Goal: Information Seeking & Learning: Learn about a topic

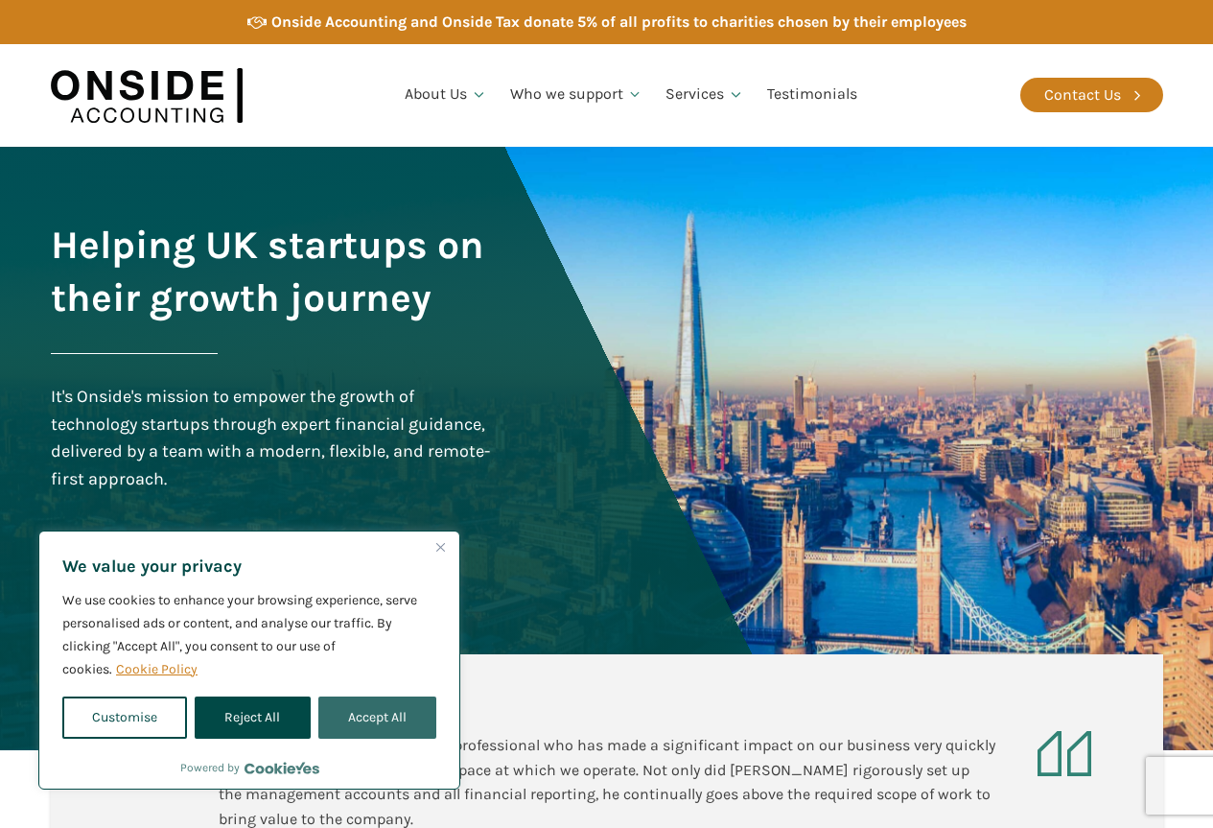
click at [355, 716] on button "Accept All" at bounding box center [377, 717] width 118 height 42
checkbox input "true"
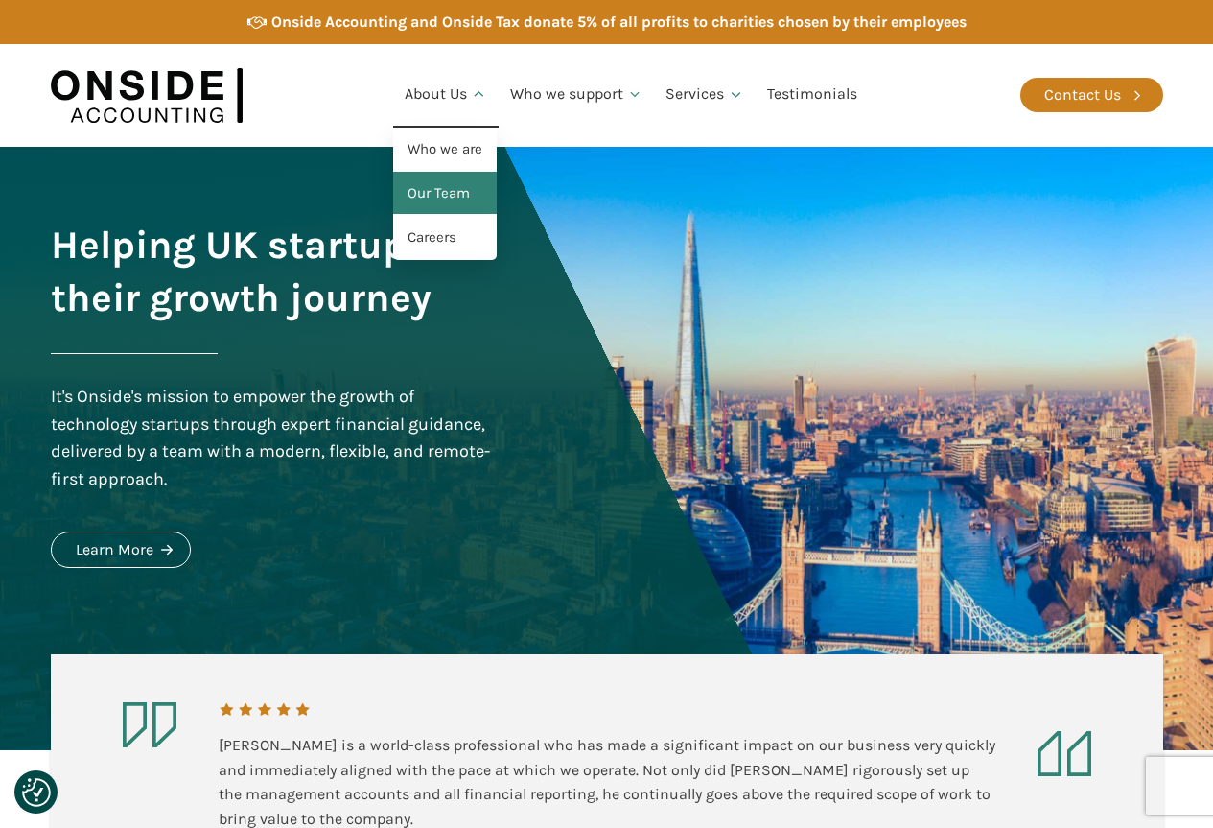
click at [433, 196] on link "Our Team" at bounding box center [445, 194] width 104 height 44
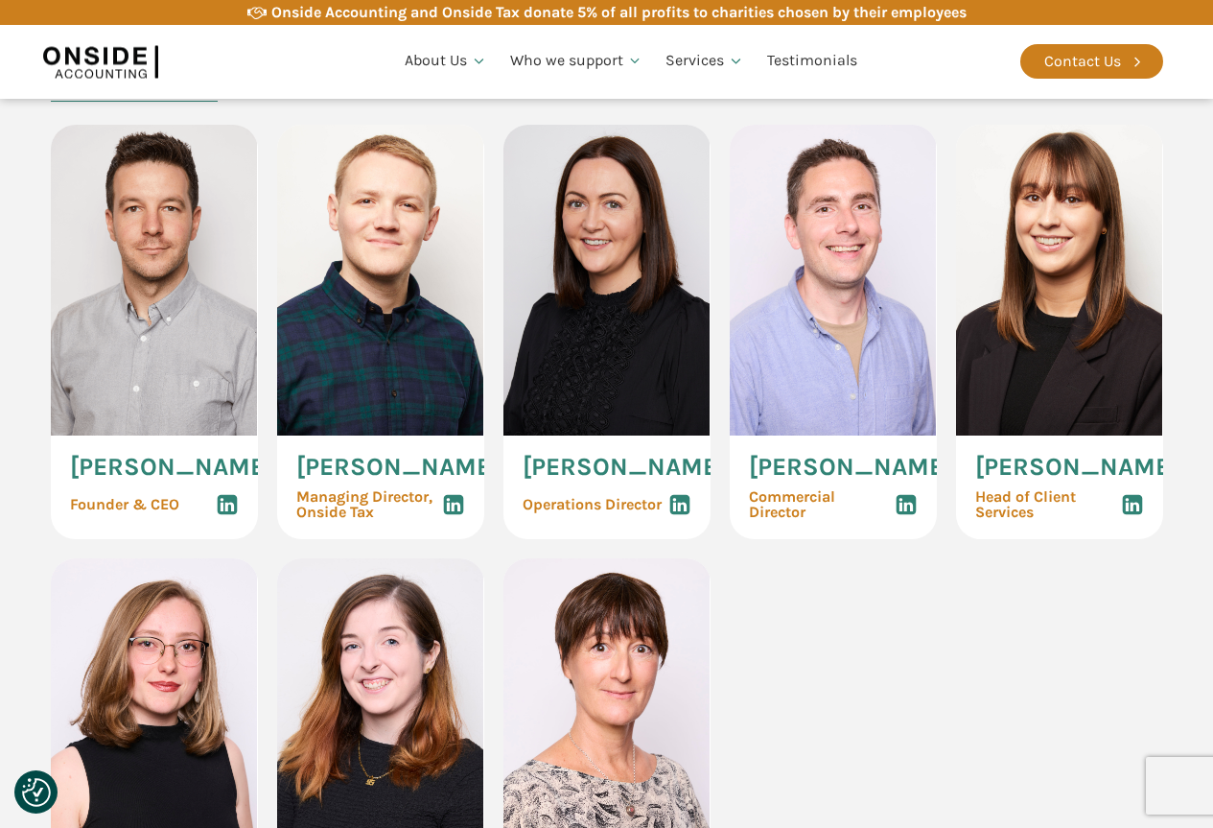
scroll to position [937, 0]
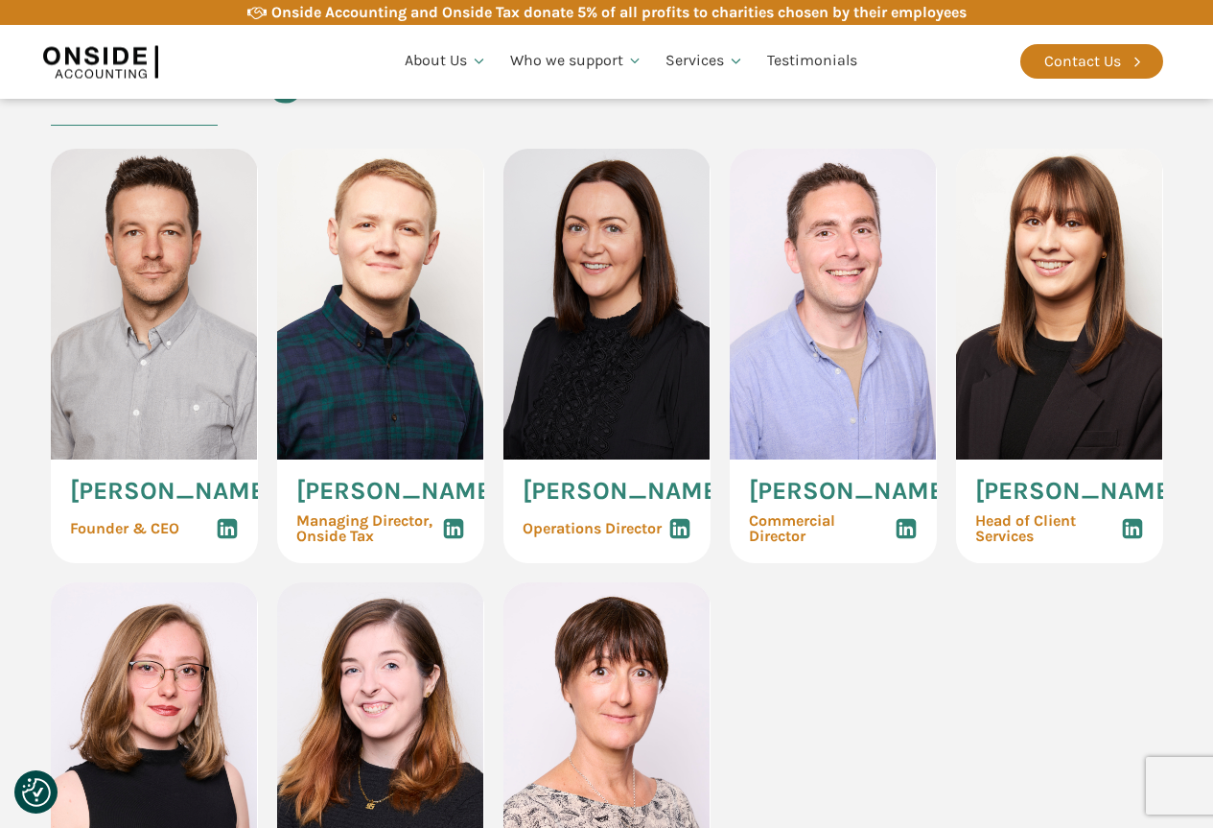
drag, startPoint x: 1219, startPoint y: 71, endPoint x: 1071, endPoint y: 285, distance: 260.5
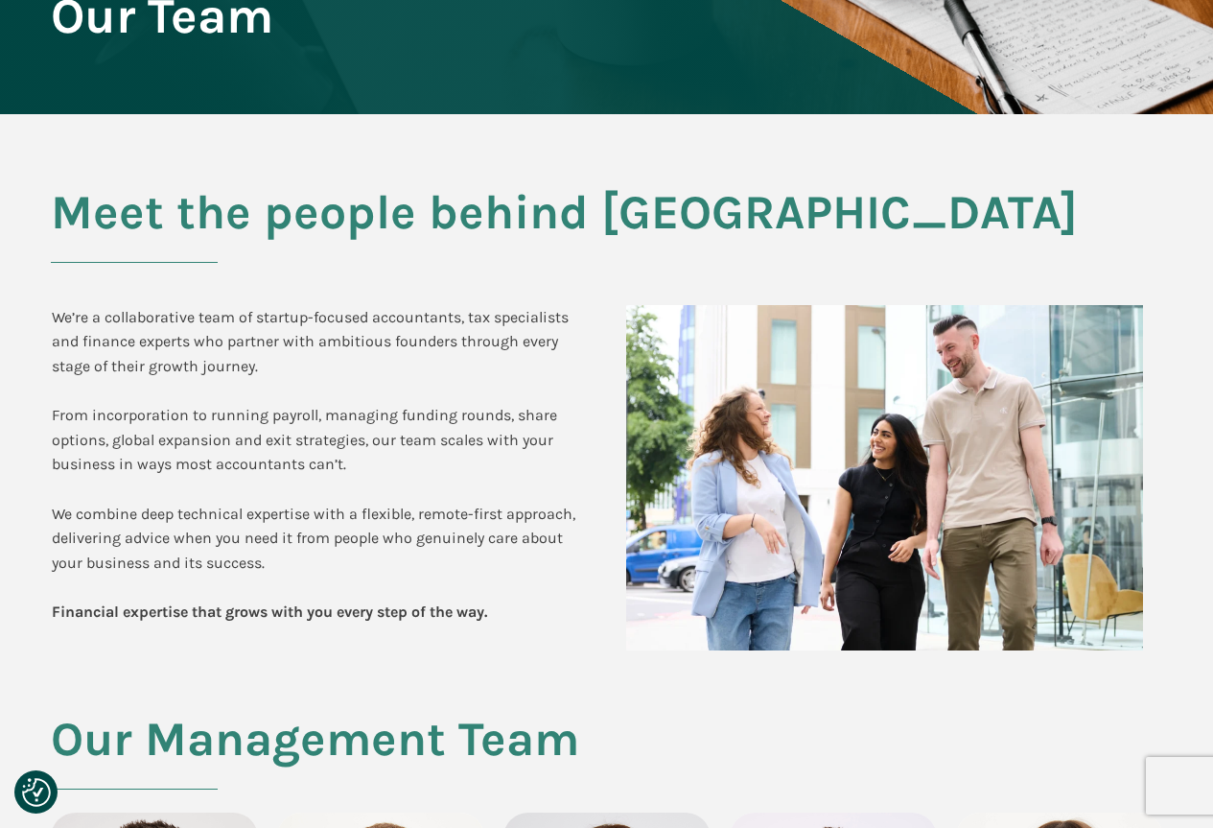
scroll to position [0, 0]
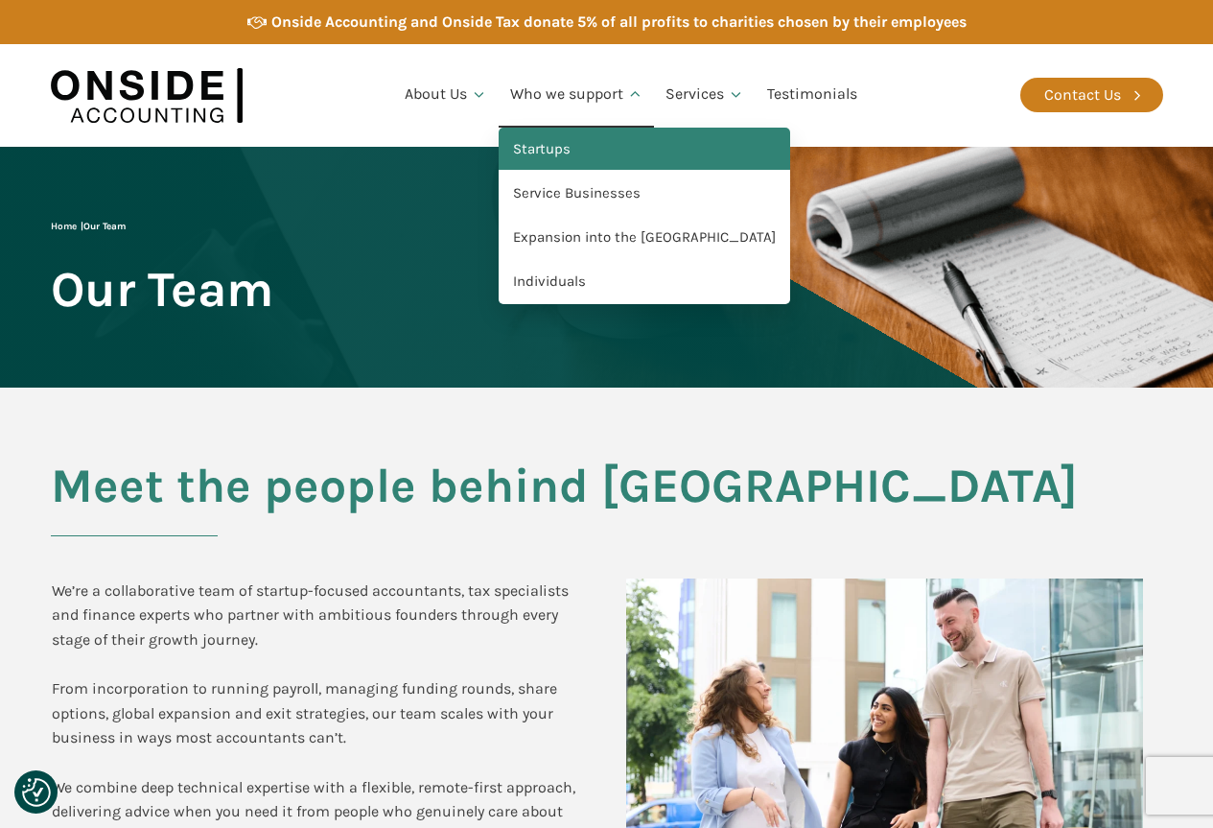
click at [572, 140] on link "Startups" at bounding box center [645, 150] width 292 height 44
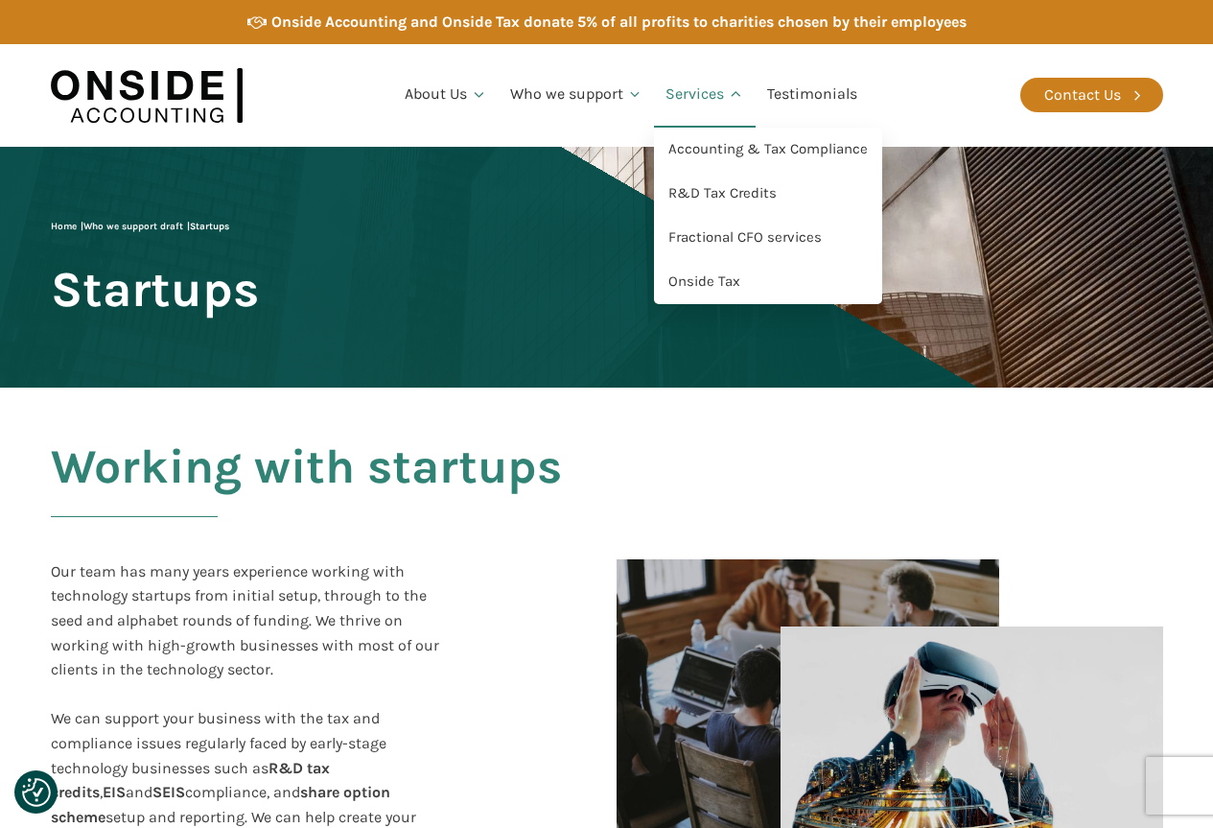
click at [711, 91] on link "Services" at bounding box center [705, 94] width 102 height 65
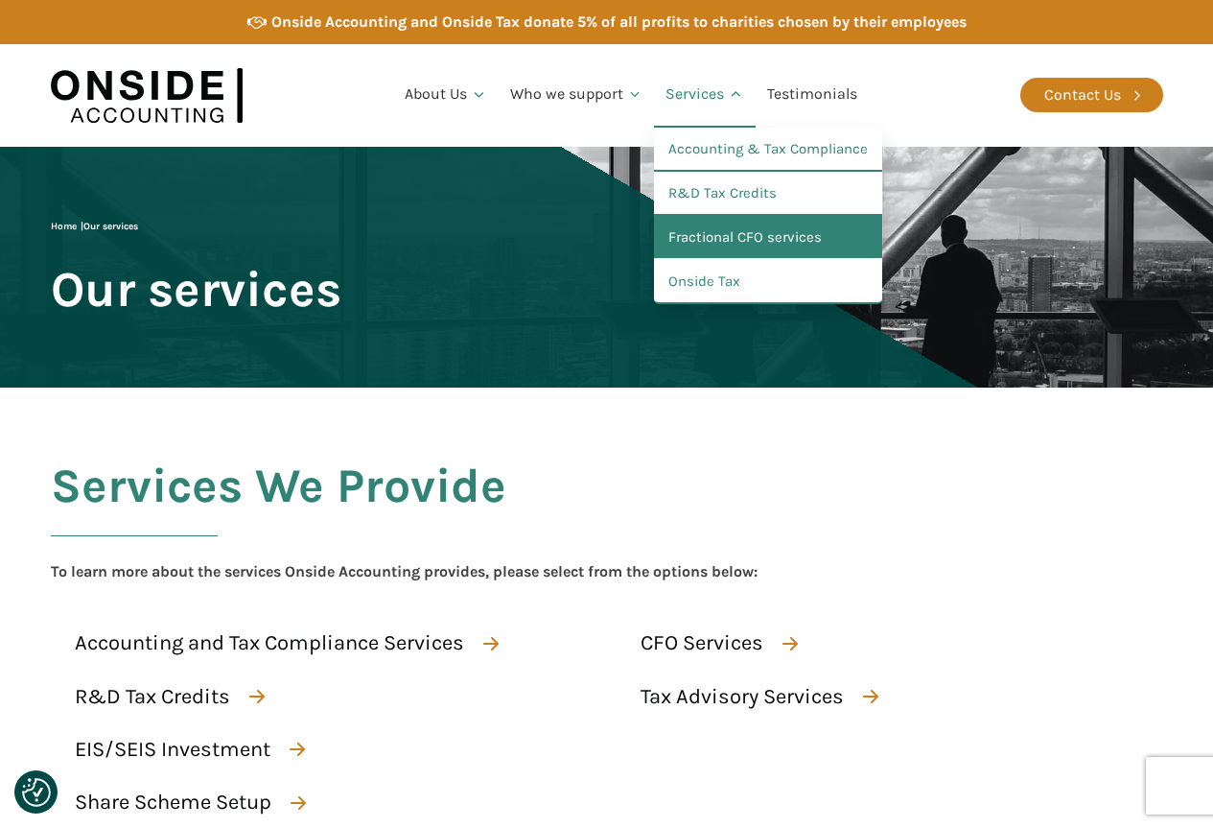
click at [707, 242] on link "Fractional CFO services" at bounding box center [768, 238] width 228 height 44
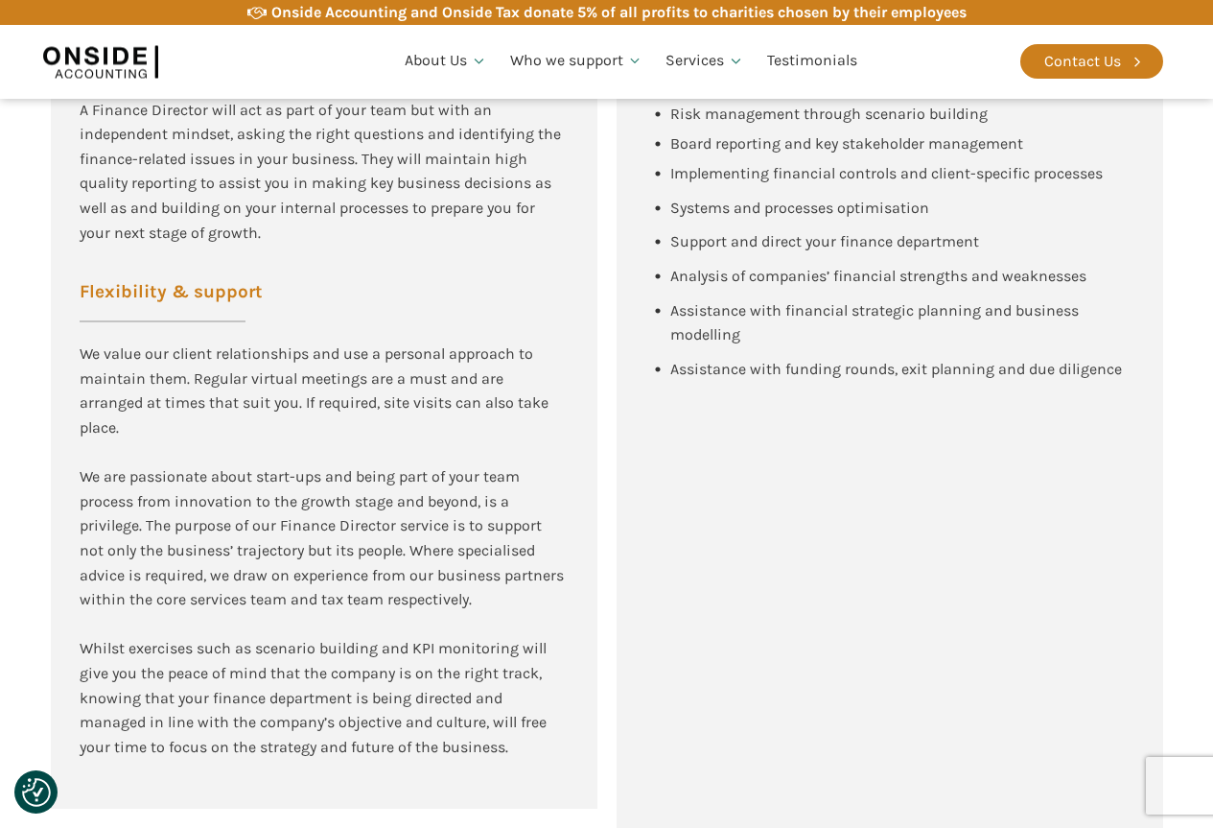
scroll to position [2008, 0]
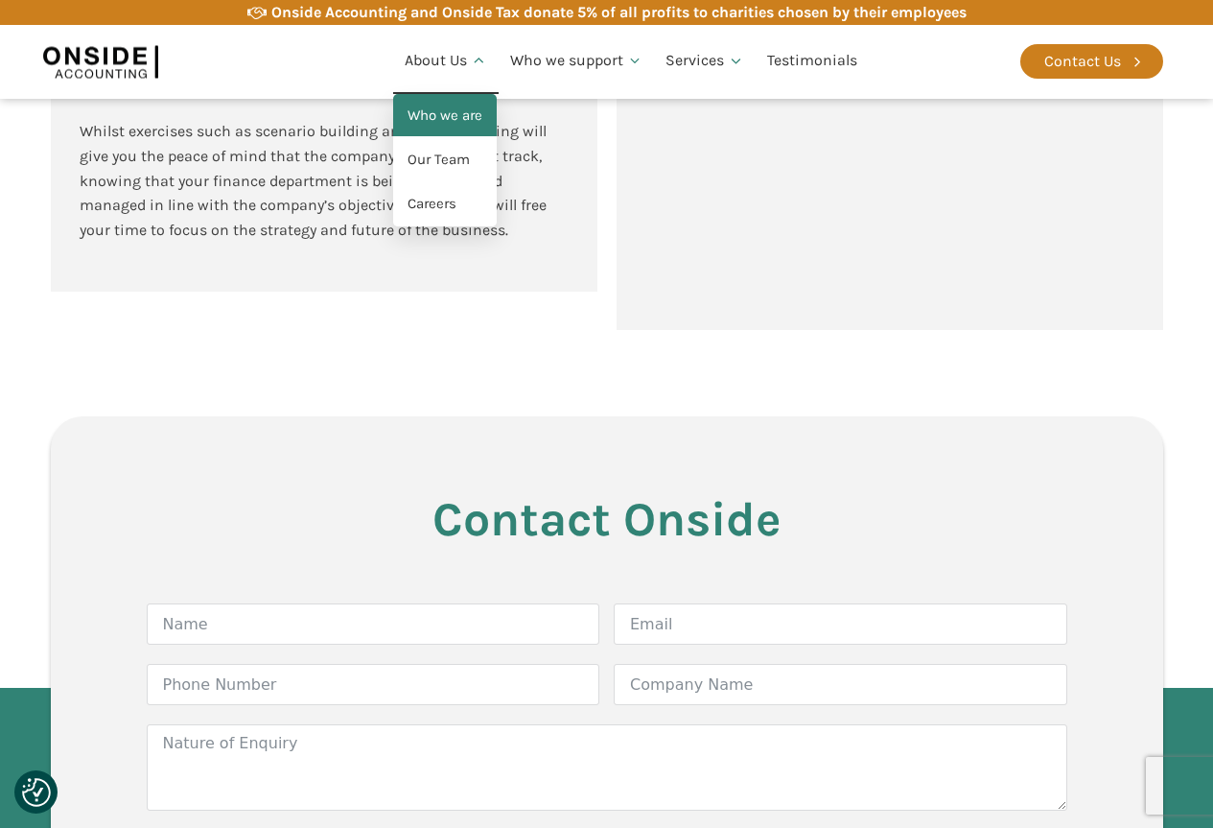
click at [435, 111] on link "Who we are" at bounding box center [445, 116] width 104 height 44
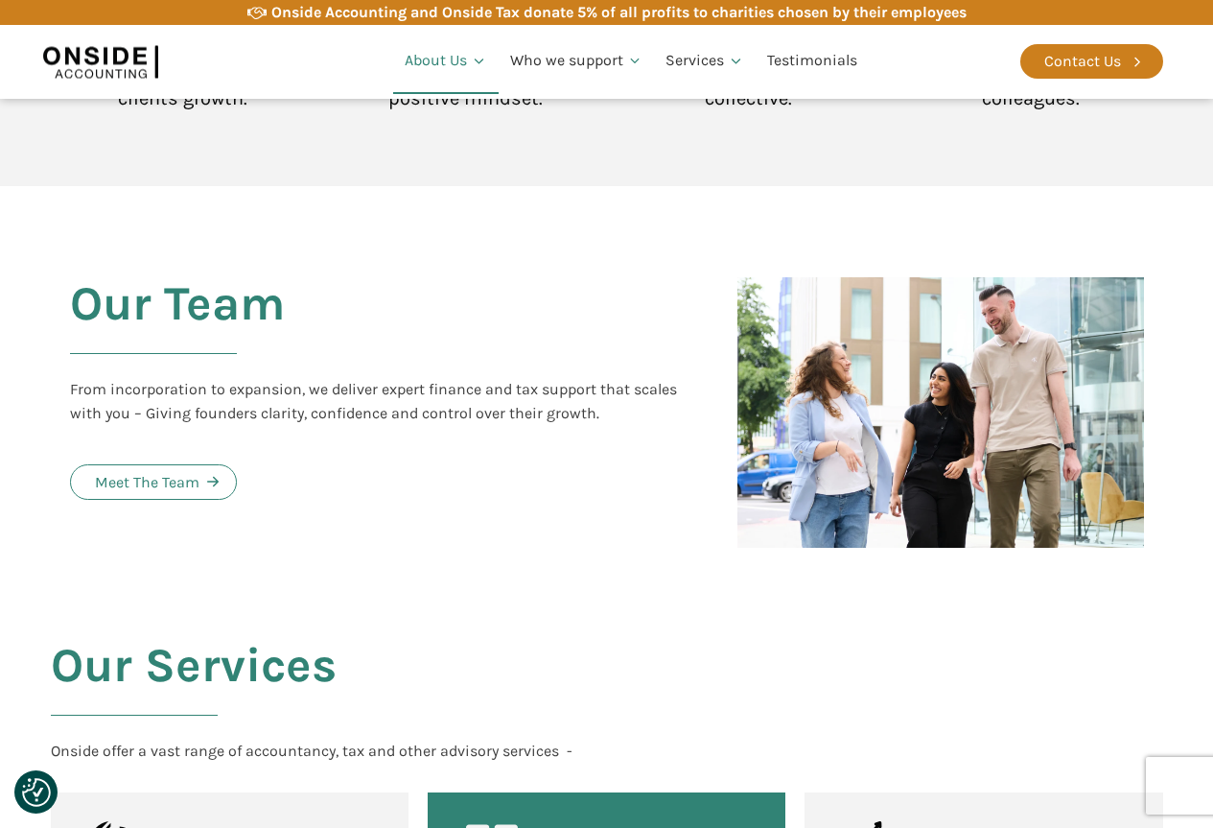
scroll to position [3015, 0]
